Goal: Check status: Check status

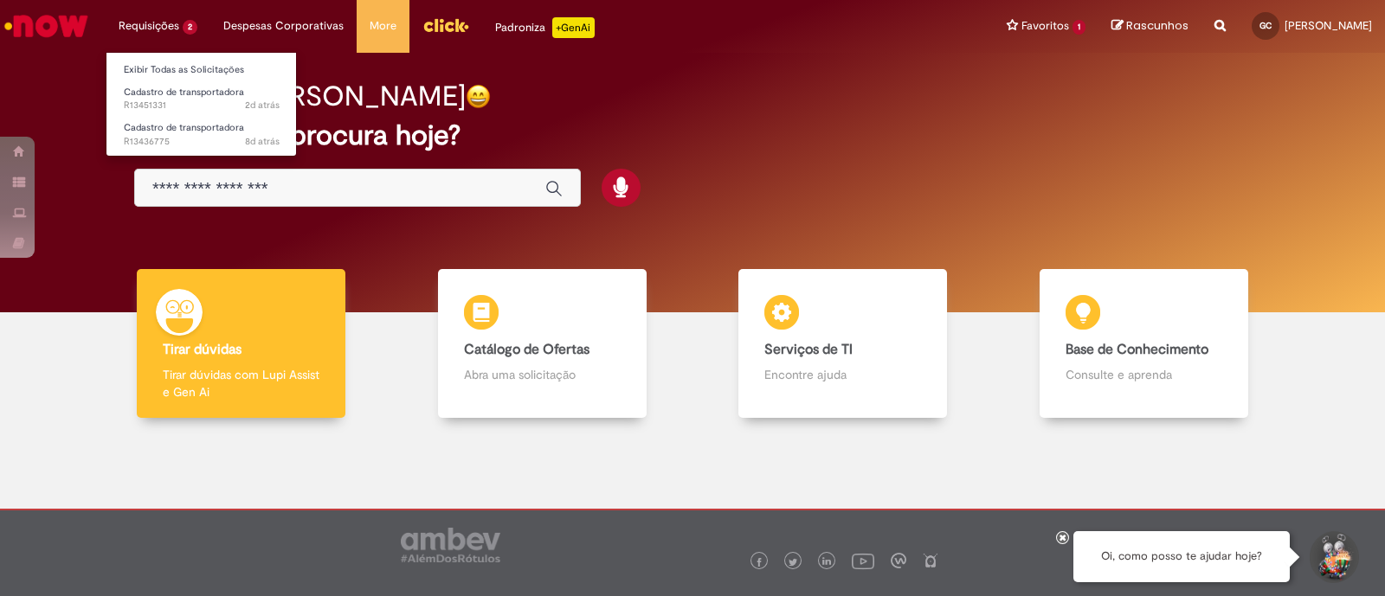
click at [164, 2] on li "Requisições 2 Exibir Todas as Solicitações Cadastro de transportadora 2d atrás …" at bounding box center [158, 26] width 105 height 52
click at [147, 133] on link "Cadastro de transportadora 8d atrás 8 dias atrás R13436775" at bounding box center [201, 135] width 190 height 32
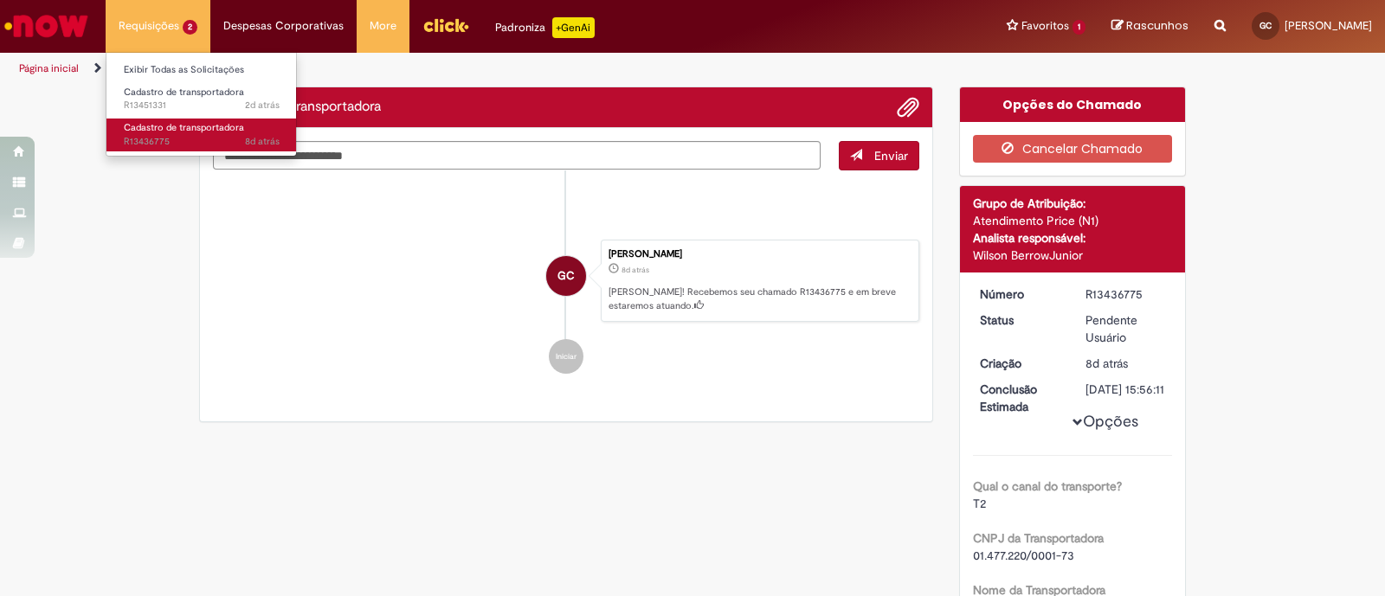
click at [177, 130] on span "Cadastro de transportadora" at bounding box center [184, 127] width 120 height 13
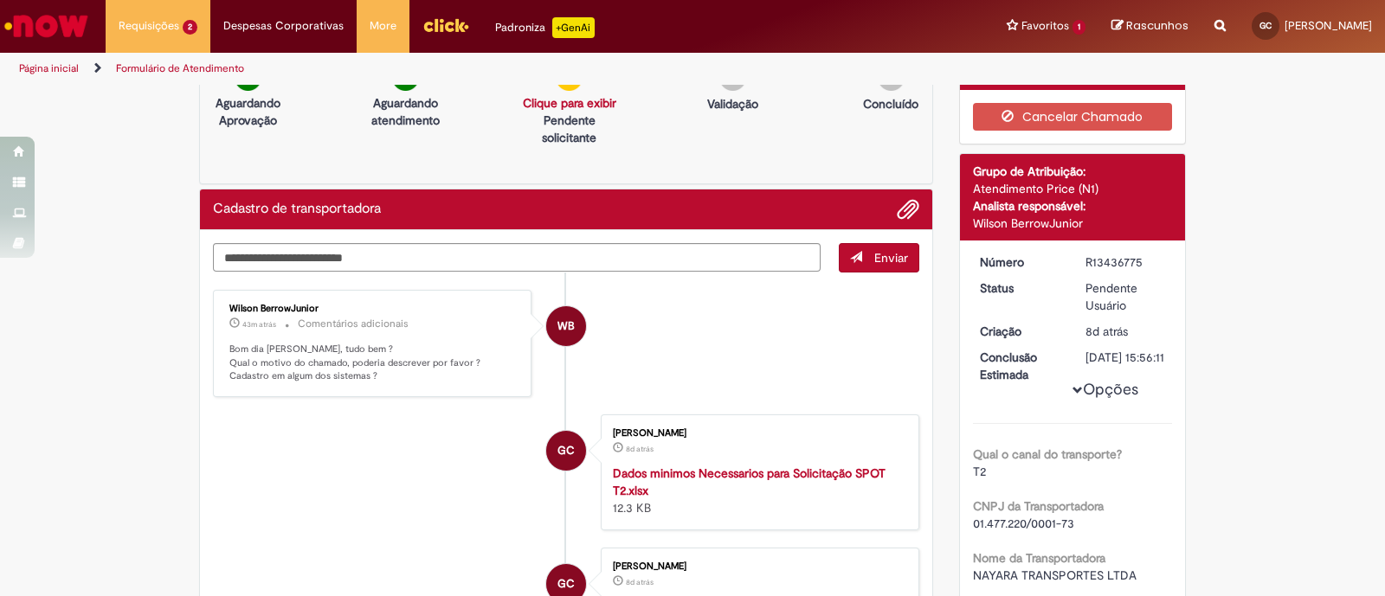
scroll to position [31, 0]
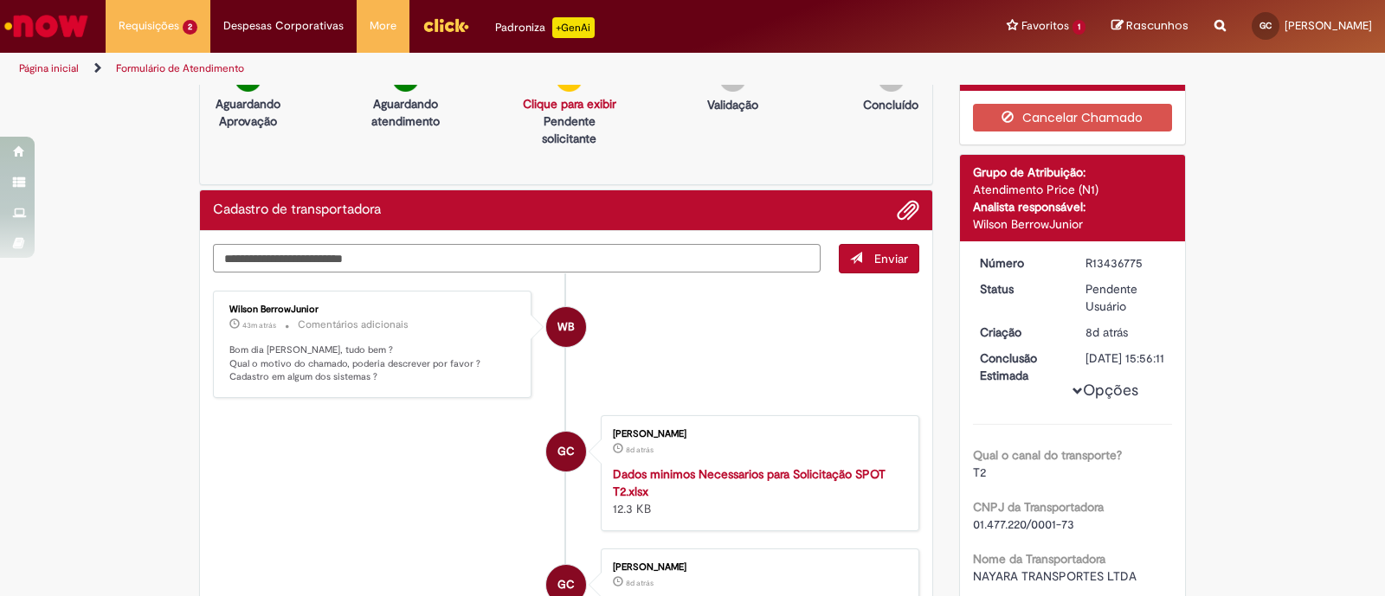
click at [351, 244] on textarea "Digite sua mensagem aqui..." at bounding box center [517, 258] width 608 height 29
type textarea "*"
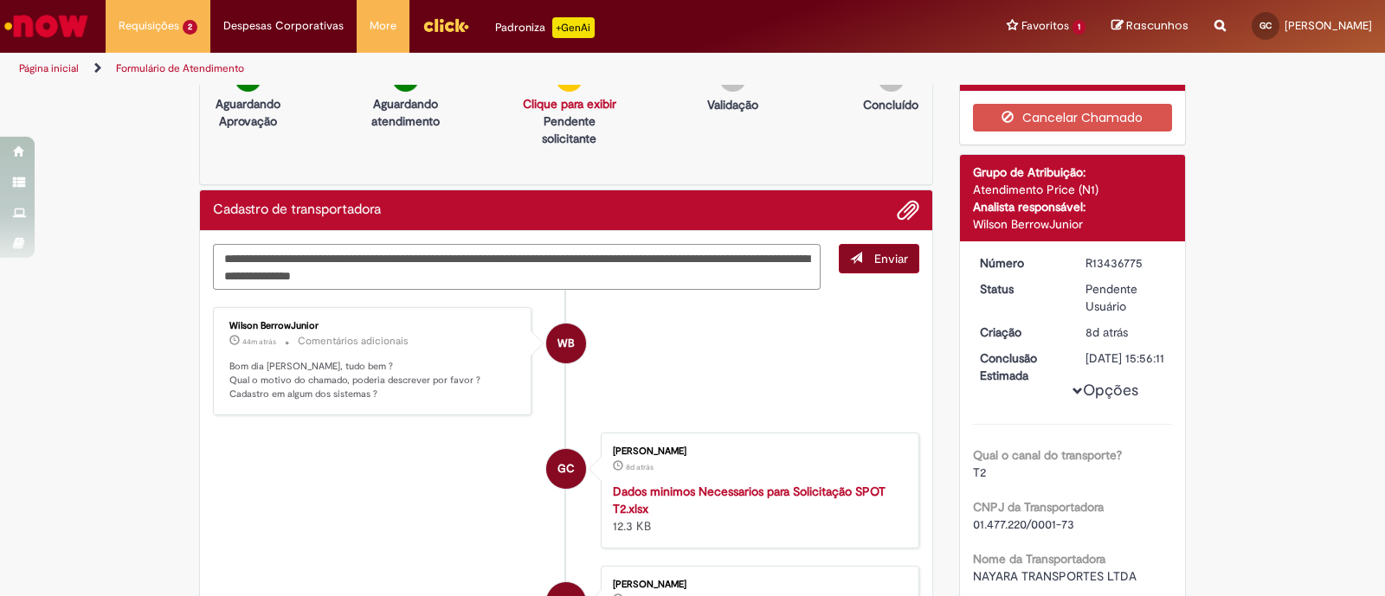
type textarea "**********"
click at [879, 261] on span "Enviar" at bounding box center [891, 259] width 34 height 16
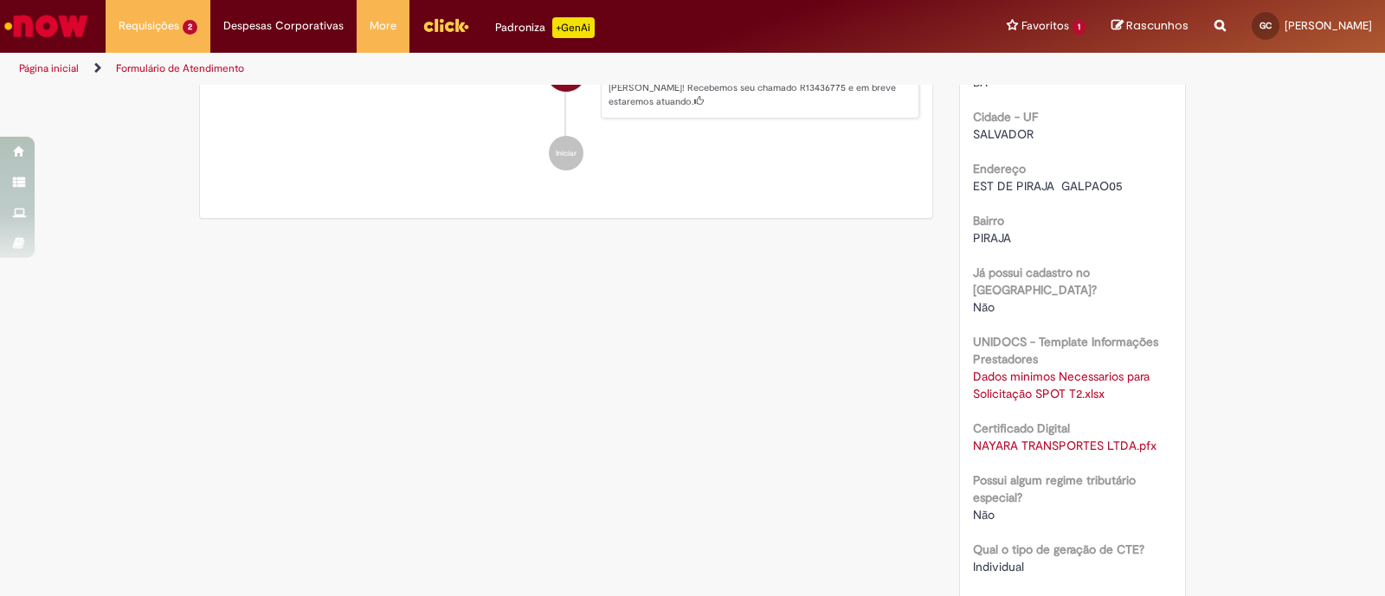
scroll to position [752, 0]
click at [1158, 444] on div "Qual o canal do transporte? T2 CNPJ da Transportadora 01.477.220/0001-73 Nome d…" at bounding box center [1073, 337] width 200 height 1234
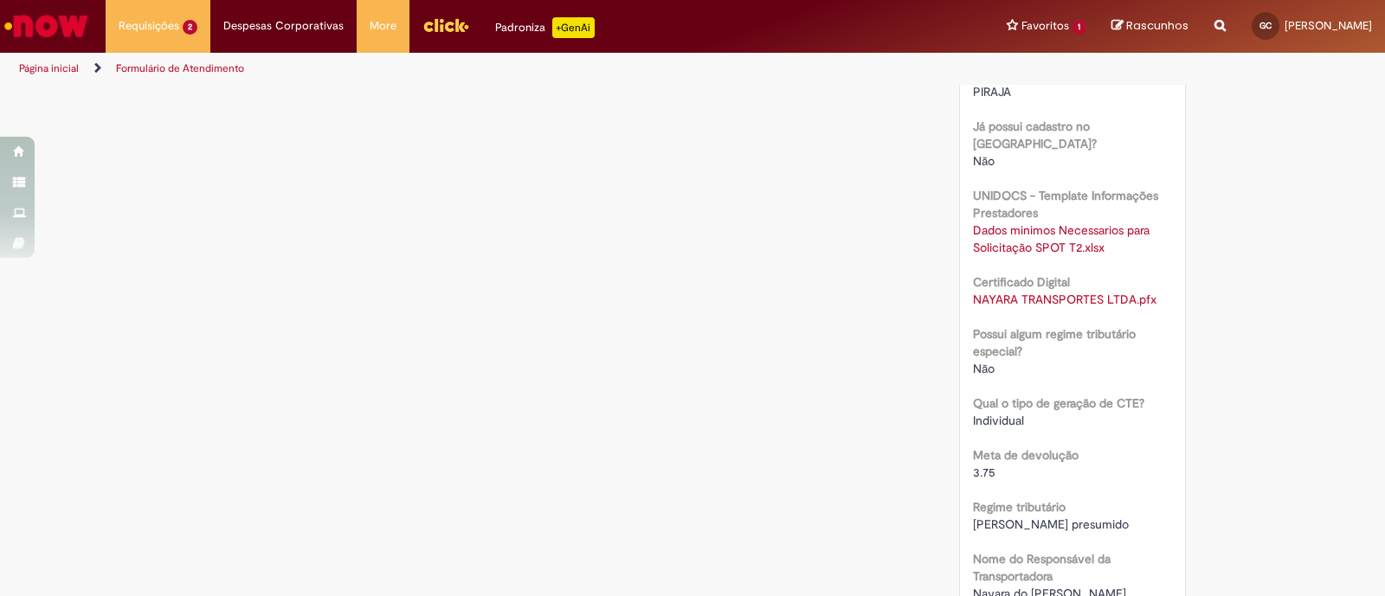
click at [1158, 464] on div "3.75" at bounding box center [1073, 472] width 200 height 17
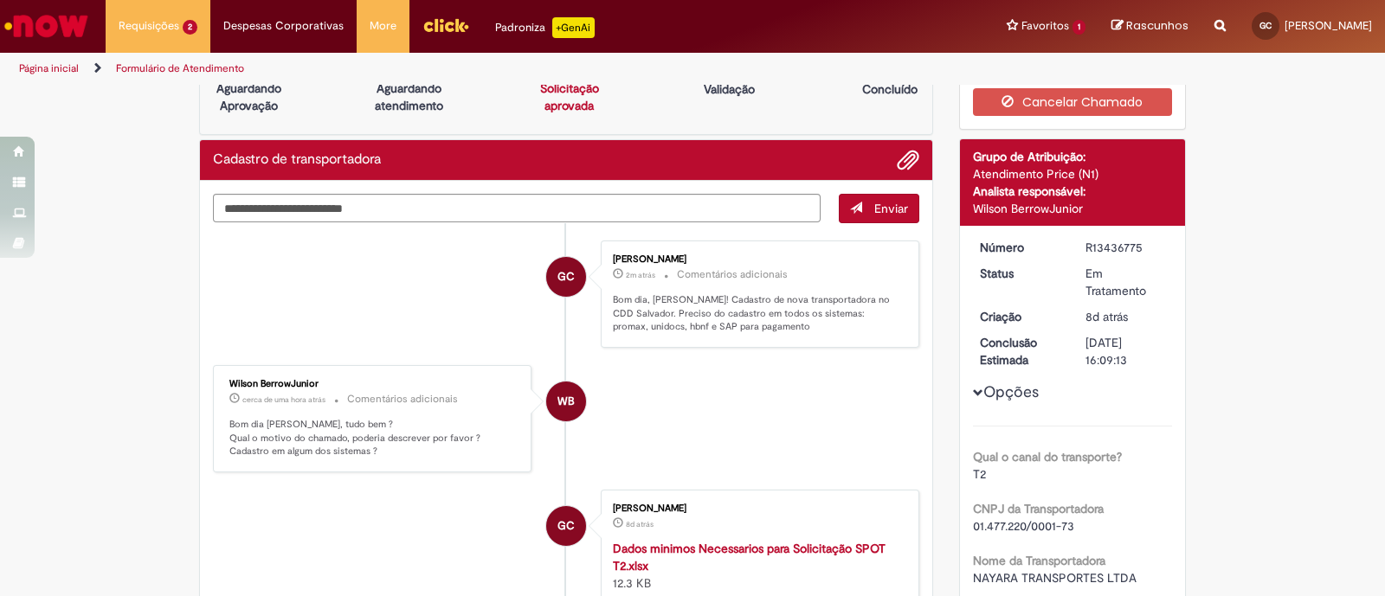
scroll to position [48, 0]
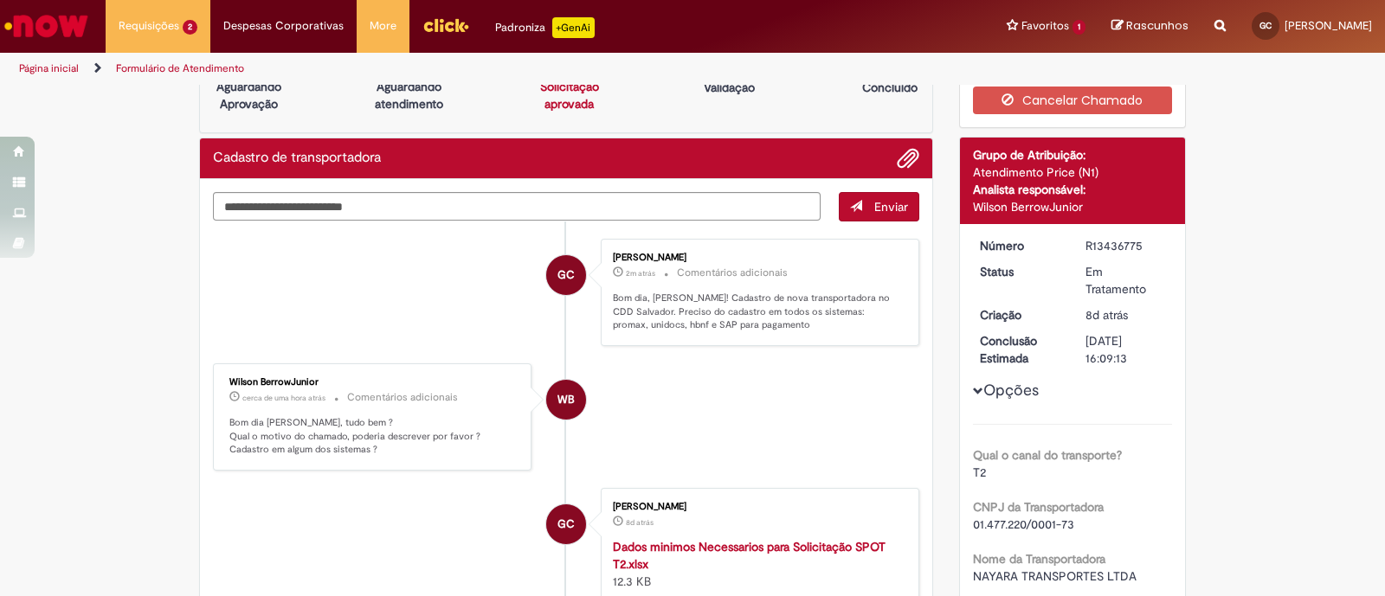
drag, startPoint x: 216, startPoint y: 375, endPoint x: 313, endPoint y: 383, distance: 97.3
click at [313, 383] on div "Wilson BerrowJunior cerca de uma hora atrás cerca de uma hora atrás Comentários…" at bounding box center [372, 417] width 308 height 97
copy div "Wilson BerrowJunior"
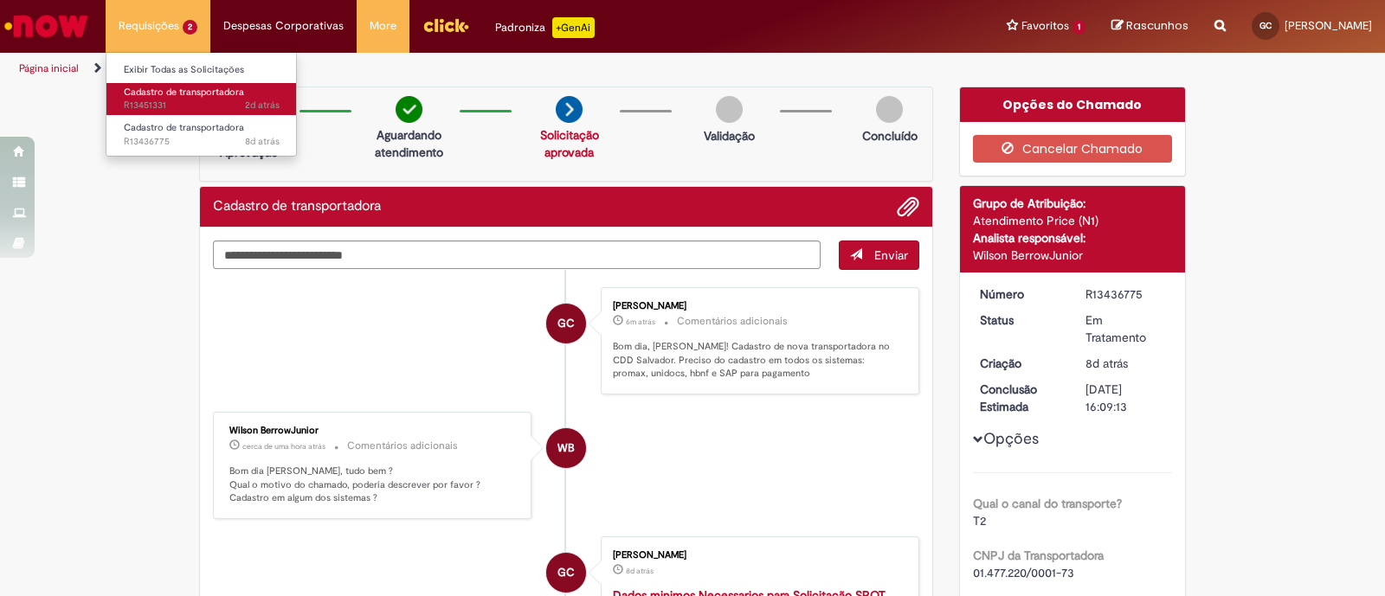
click at [145, 91] on span "Cadastro de transportadora" at bounding box center [184, 92] width 120 height 13
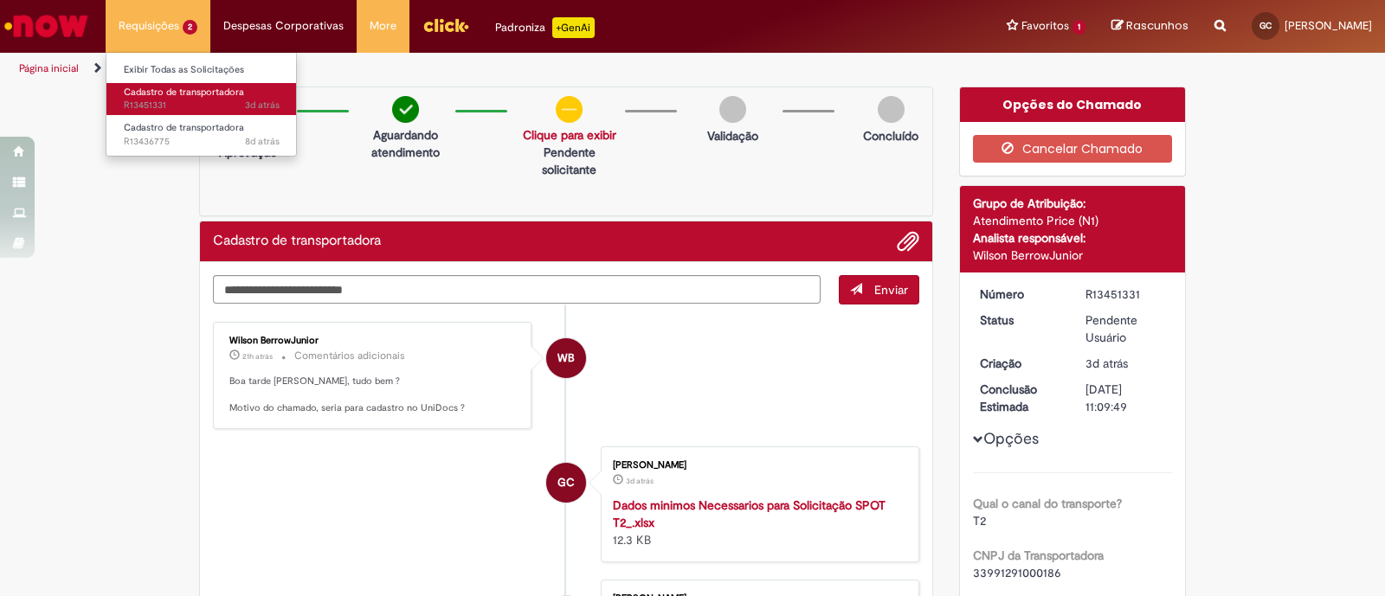
click at [177, 100] on span "3d atrás 3 dias atrás R13451331" at bounding box center [202, 106] width 156 height 14
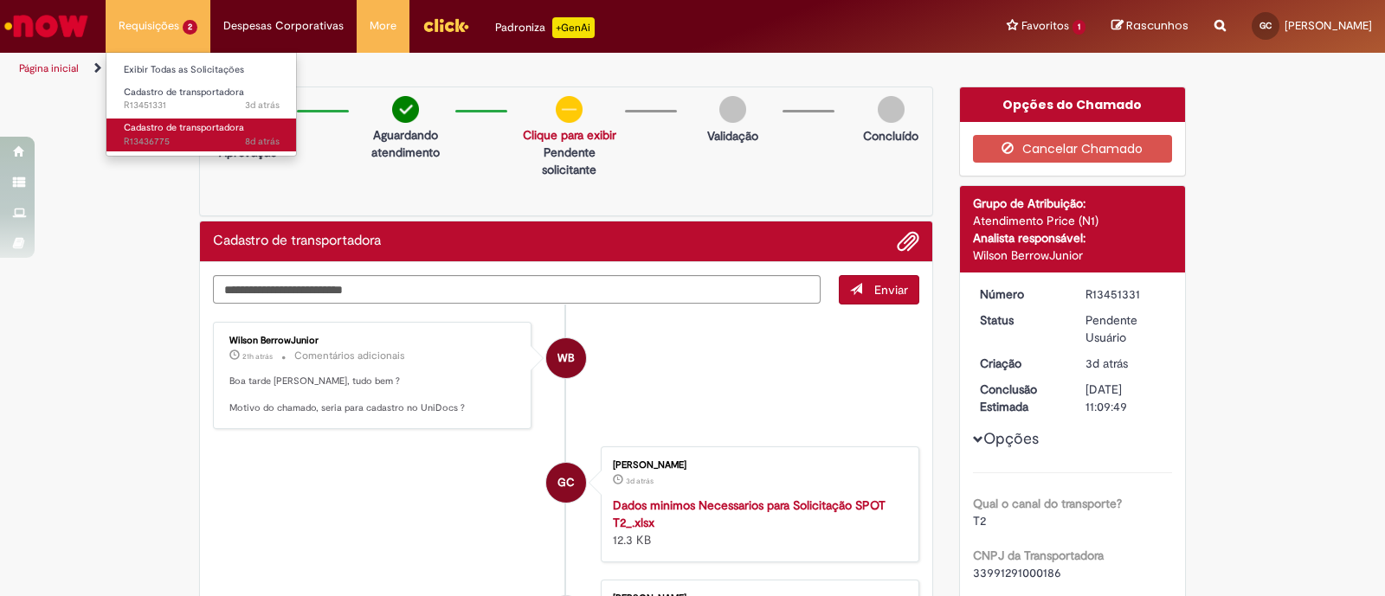
click at [171, 140] on span "8d atrás 8 dias atrás R13436775" at bounding box center [202, 142] width 156 height 14
